Goal: Information Seeking & Learning: Learn about a topic

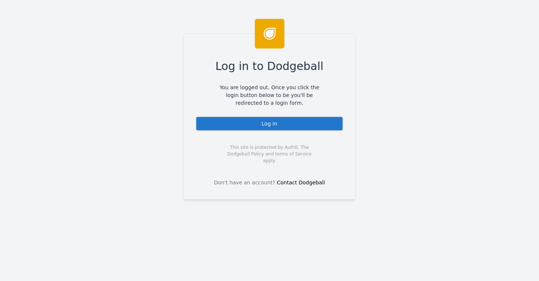
click at [265, 123] on div "Log In" at bounding box center [270, 123] width 148 height 15
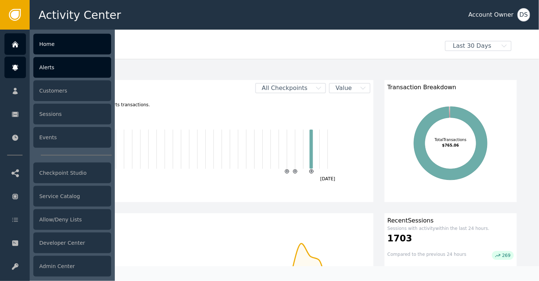
click at [49, 66] on div "Alerts" at bounding box center [72, 67] width 78 height 21
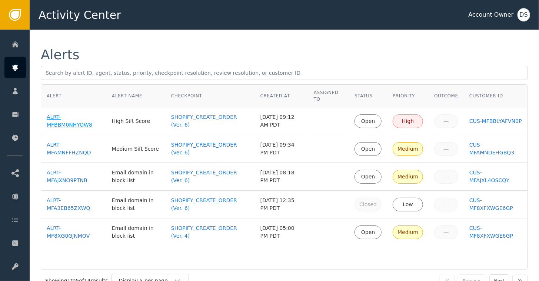
click at [52, 122] on div "ALRT-MFBBM0NHYOW8" at bounding box center [74, 121] width 54 height 16
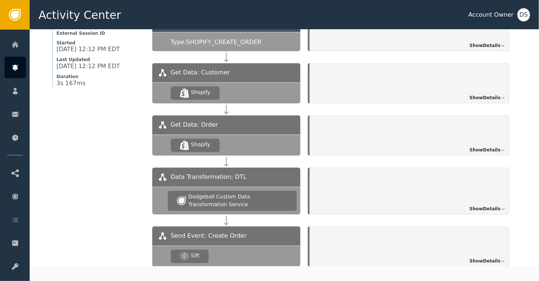
scroll to position [630, 0]
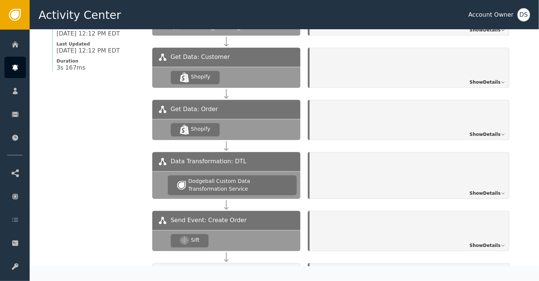
click at [479, 243] on span "Show Details" at bounding box center [485, 246] width 31 height 7
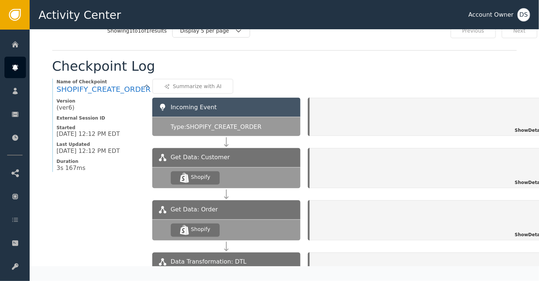
scroll to position [518, 0]
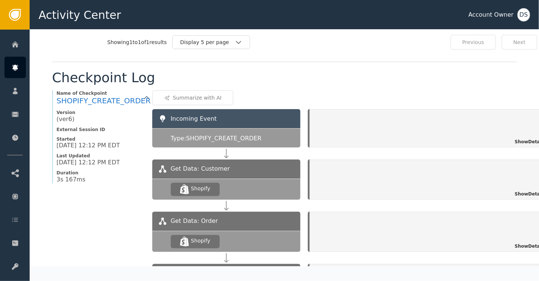
click at [525, 139] on span "Show Details" at bounding box center [530, 142] width 31 height 7
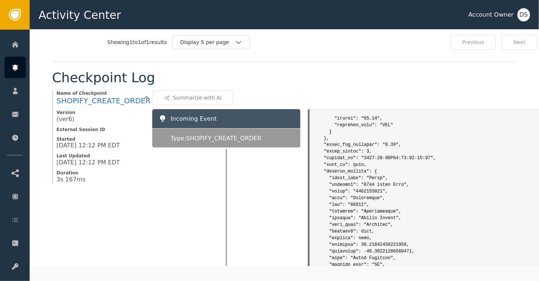
scroll to position [1371, 0]
click at [468, 186] on pre at bounding box center [432, 247] width 237 height 2991
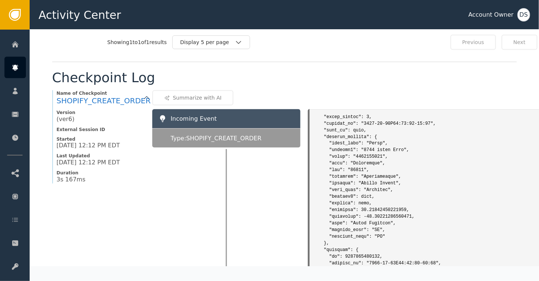
scroll to position [1408, 0]
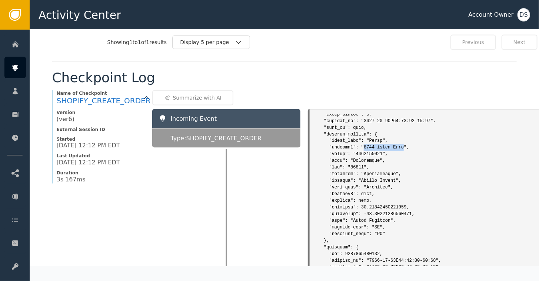
drag, startPoint x: 394, startPoint y: 141, endPoint x: 356, endPoint y: 147, distance: 38.3
click at [356, 147] on pre at bounding box center [432, 210] width 237 height 2991
copy pre "[STREET_ADDRESS][PERSON_NAME]"
click at [402, 180] on pre at bounding box center [432, 210] width 237 height 2991
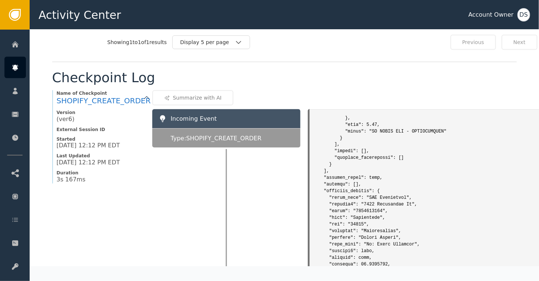
scroll to position [2446, 0]
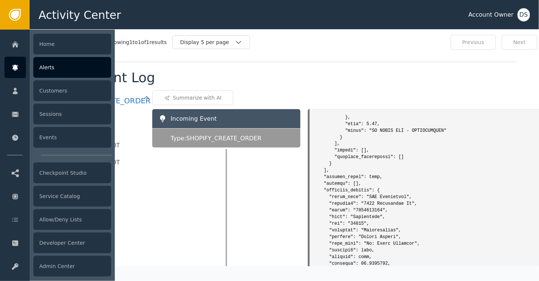
click at [38, 67] on div "Alerts" at bounding box center [72, 67] width 78 height 21
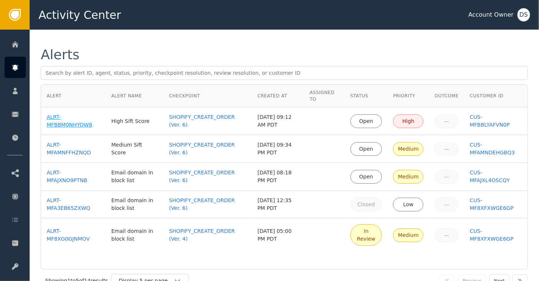
click at [59, 120] on div "ALRT-MFBBM0NHYOW8" at bounding box center [74, 121] width 54 height 16
